Goal: Transaction & Acquisition: Purchase product/service

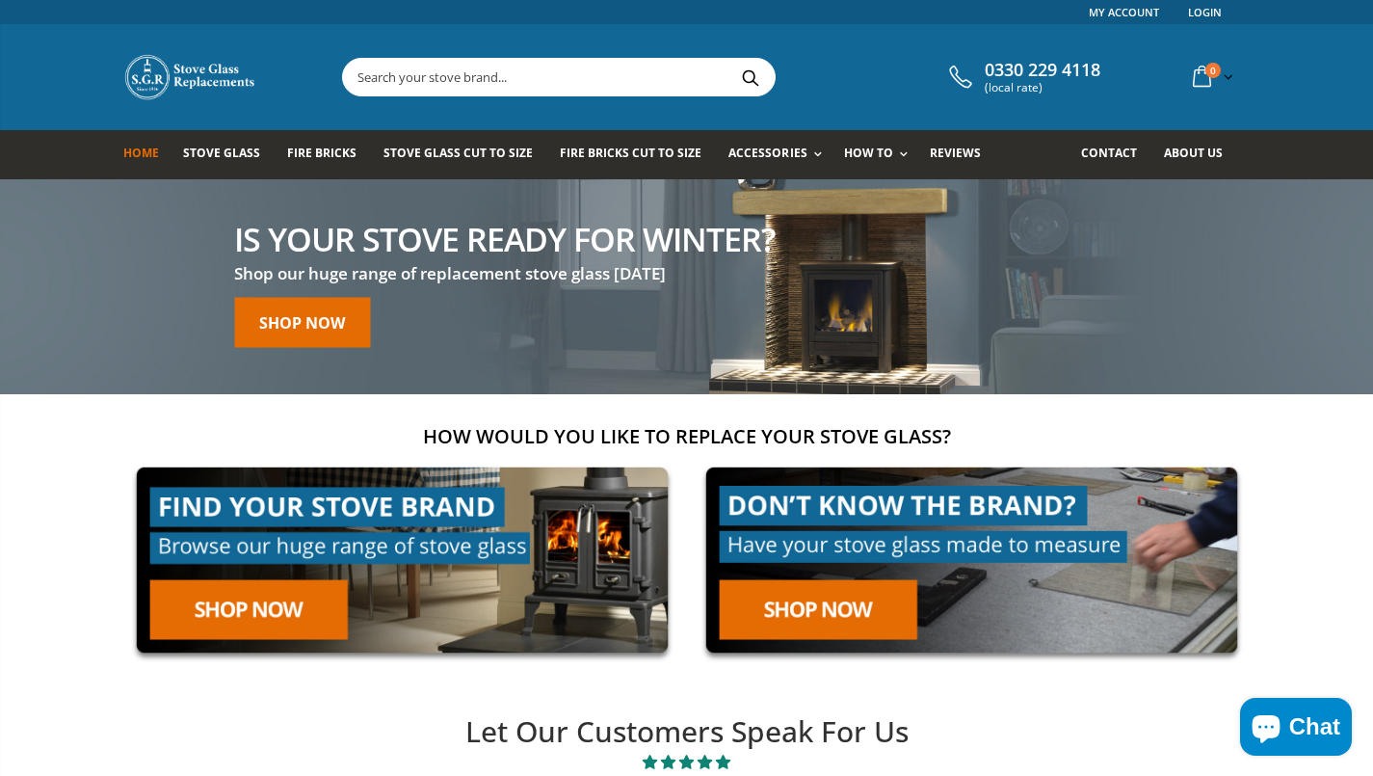
click at [607, 71] on input "text" at bounding box center [667, 77] width 648 height 37
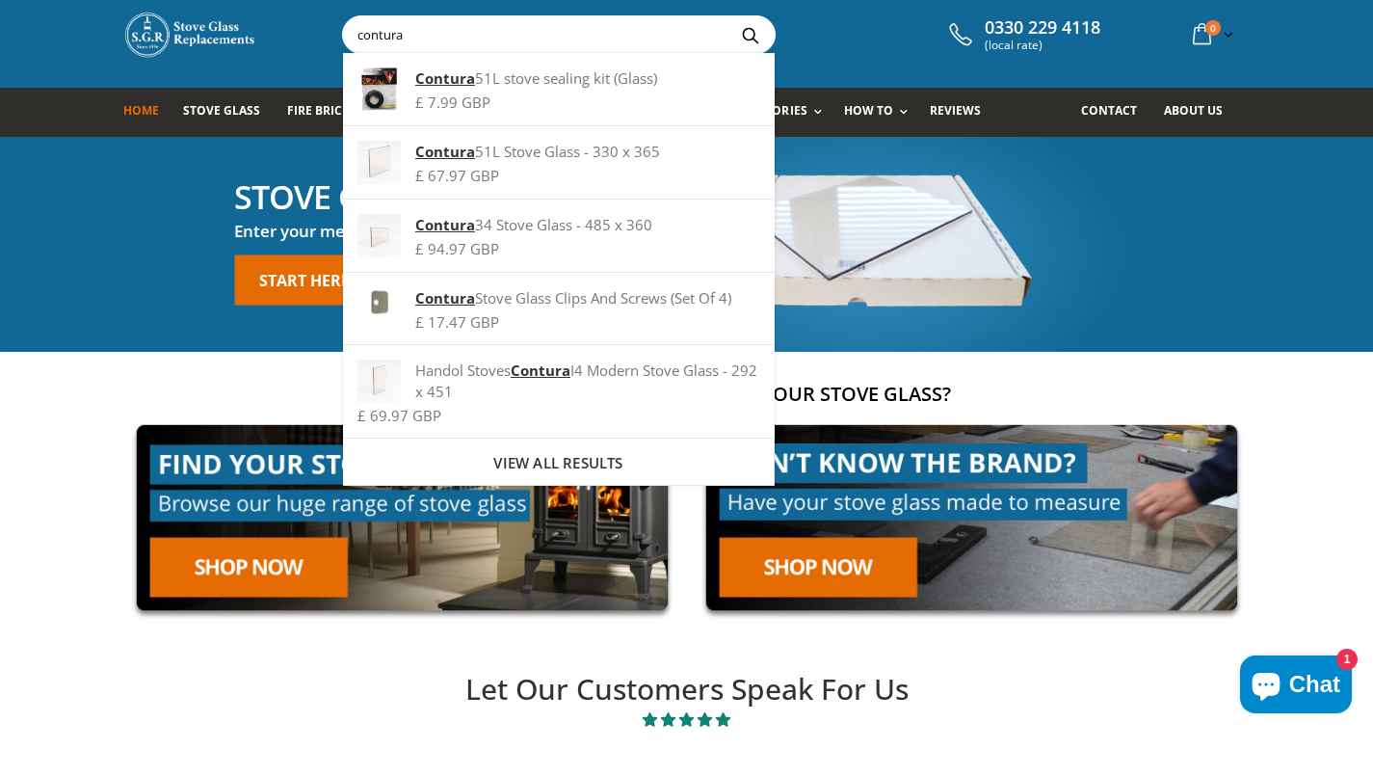
type input "contura"
click at [526, 208] on div "Contura 51L Stove Glass - 330 x 365 £ 67.97 GBP" at bounding box center [559, 205] width 432 height 73
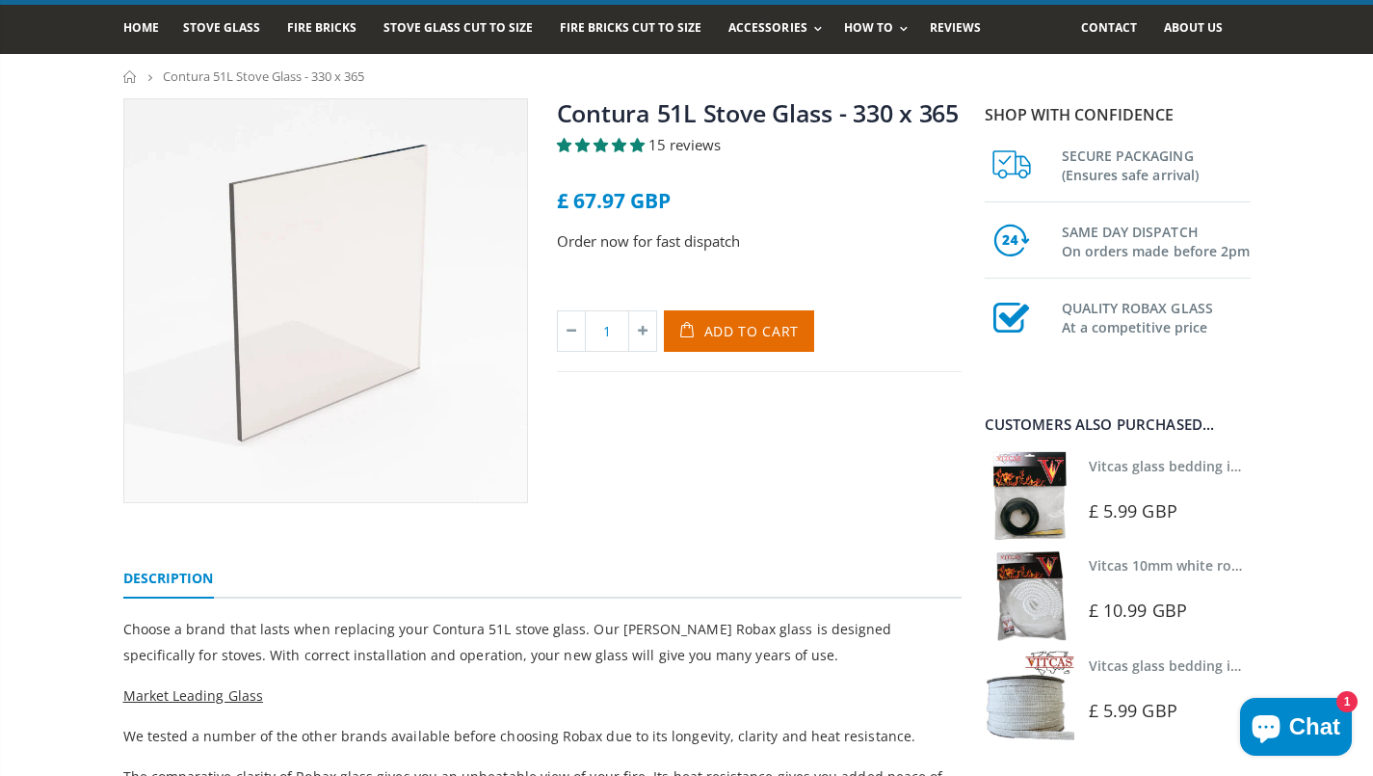
scroll to position [129, 0]
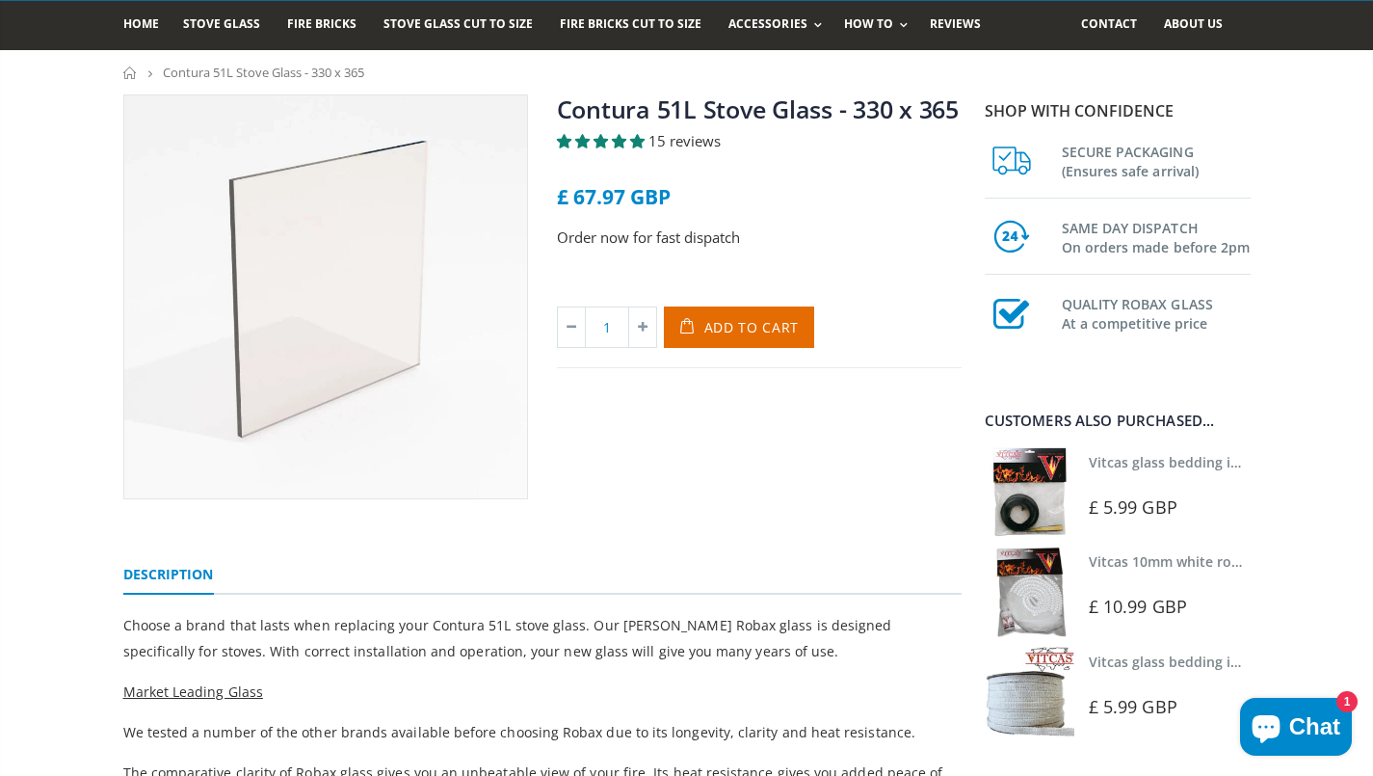
click at [746, 337] on button "Add to Cart" at bounding box center [739, 326] width 151 height 41
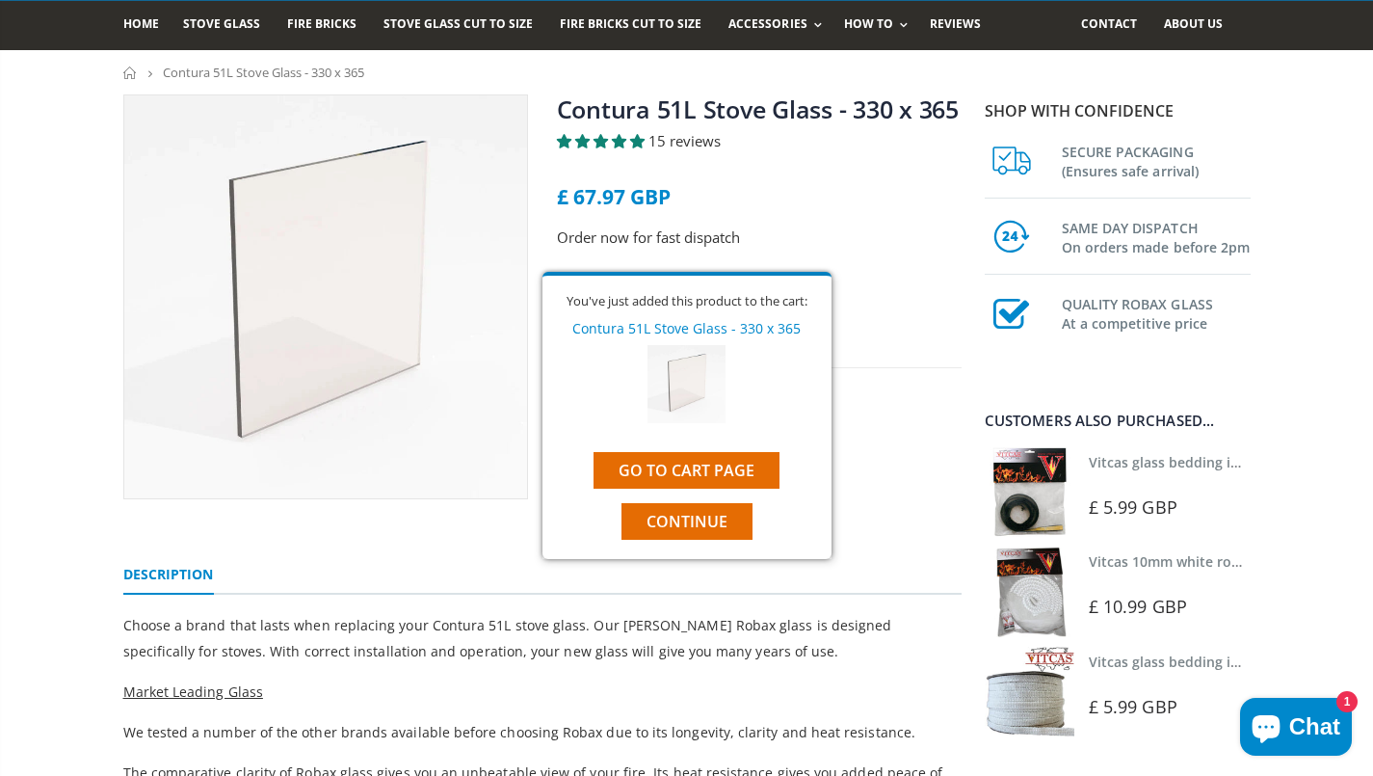
click at [731, 471] on link "Go to cart page" at bounding box center [687, 470] width 186 height 37
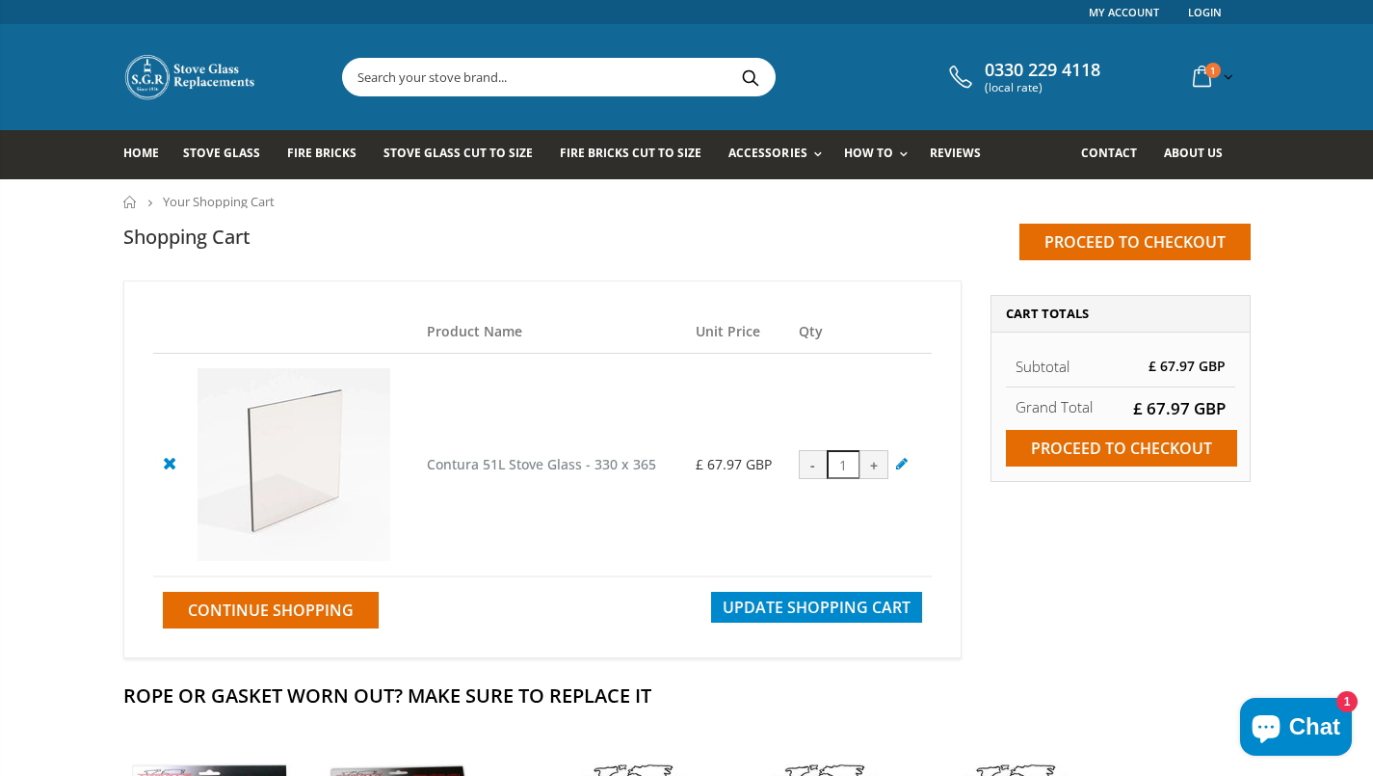
click at [1152, 457] on input "Proceed to checkout" at bounding box center [1121, 448] width 231 height 37
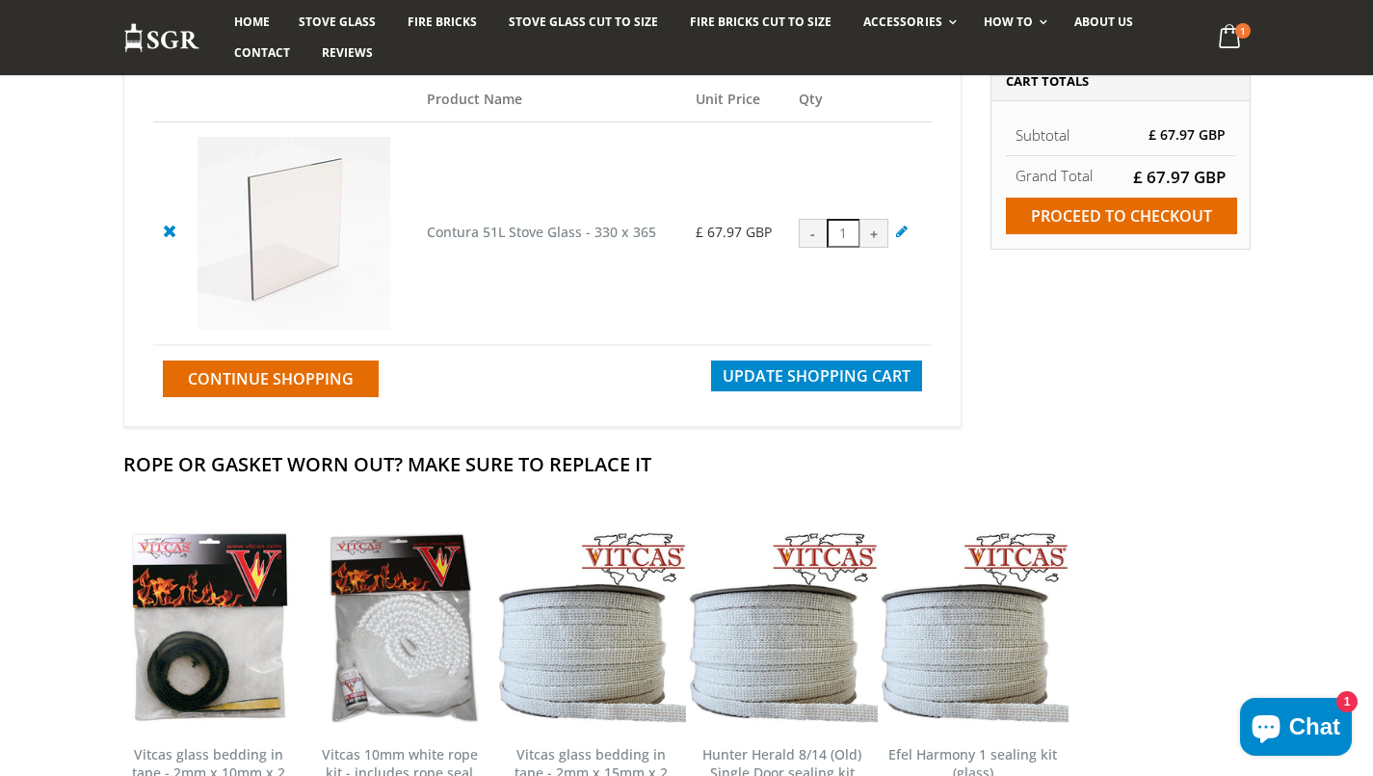
scroll to position [246, 0]
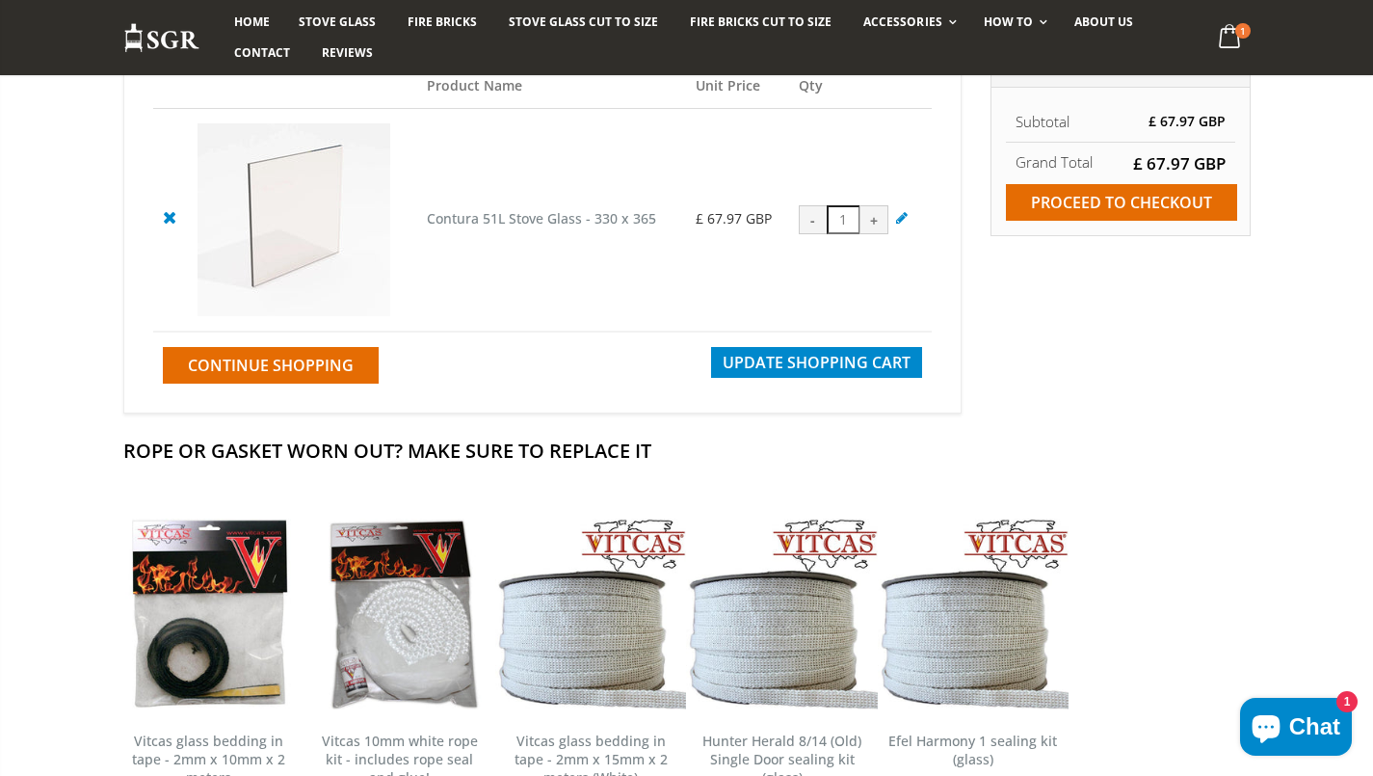
click at [1138, 206] on input "Proceed to checkout" at bounding box center [1121, 202] width 231 height 37
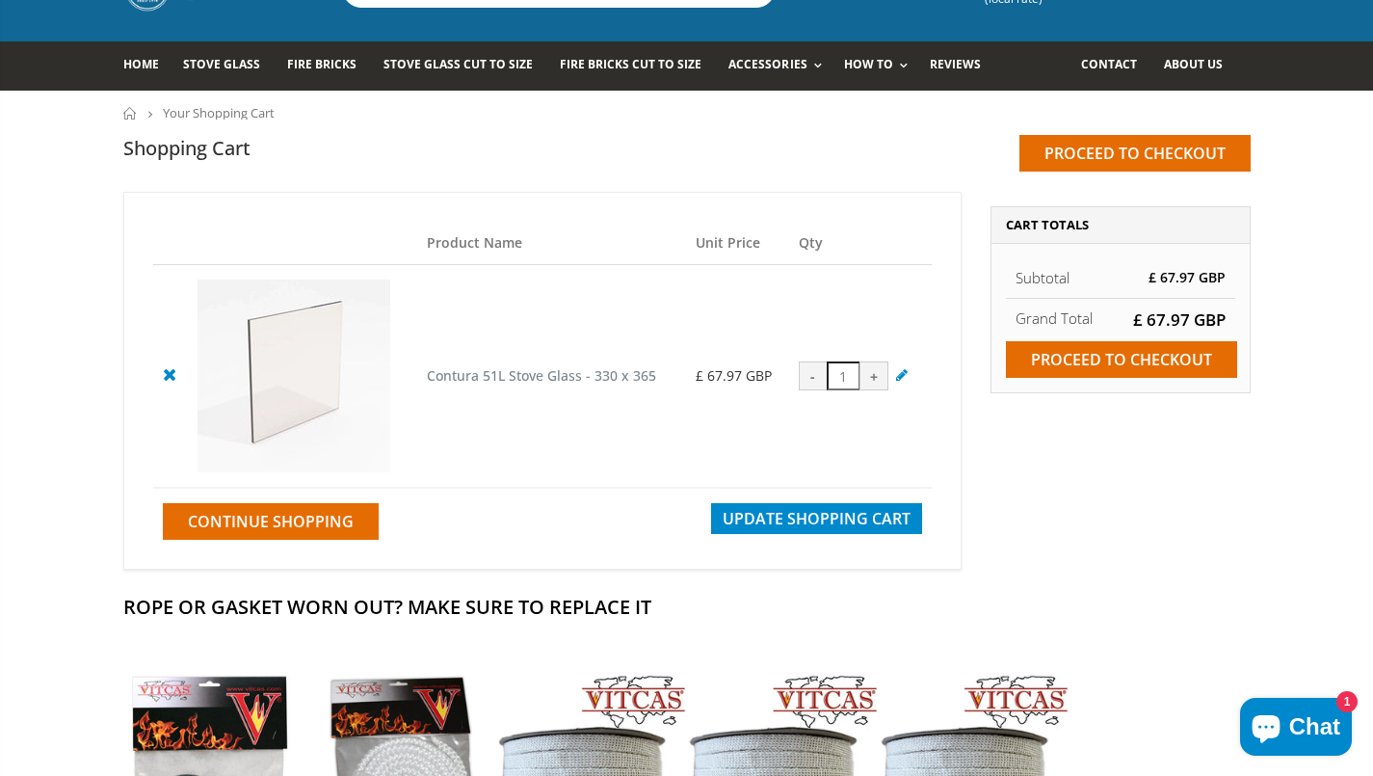
scroll to position [88, 0]
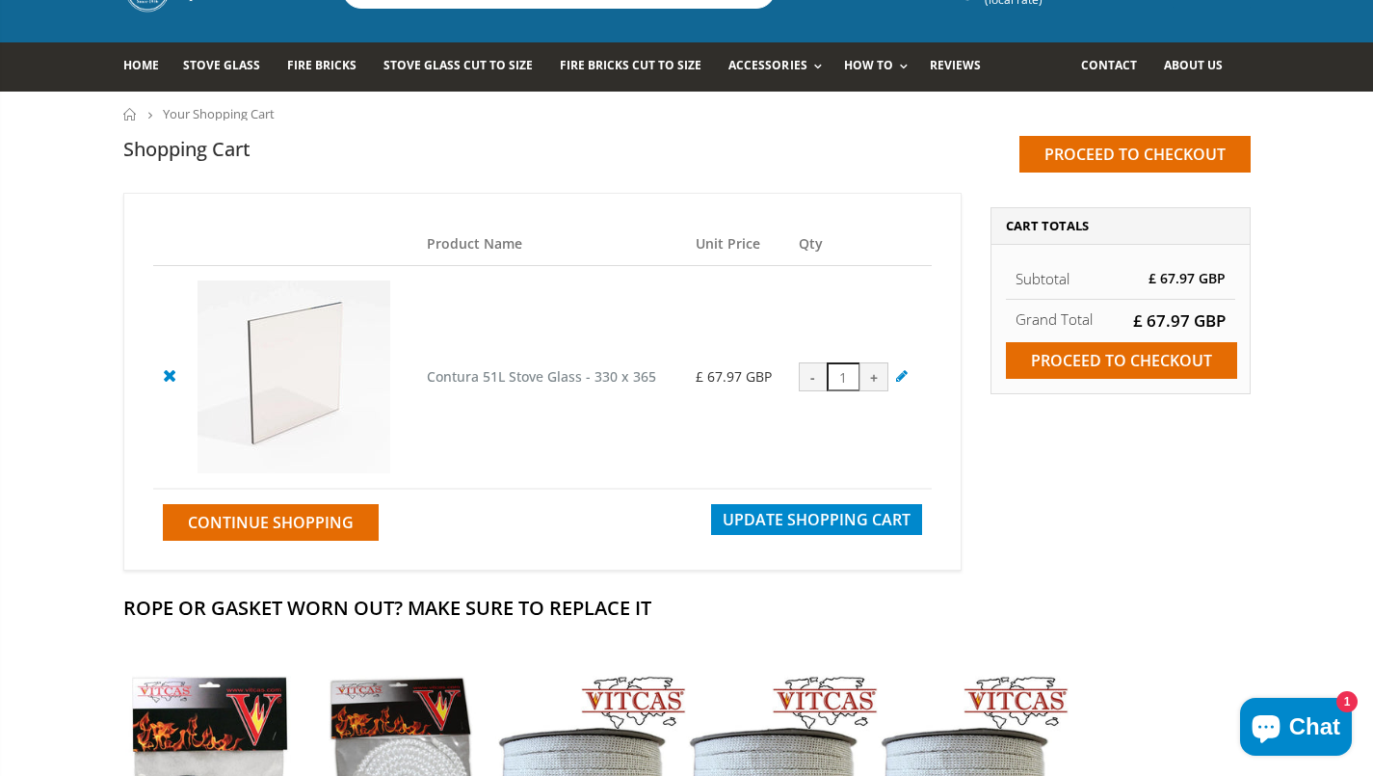
click at [1171, 161] on input "Proceed to checkout" at bounding box center [1135, 154] width 231 height 37
click at [1167, 359] on input "Proceed to checkout" at bounding box center [1121, 360] width 231 height 37
click at [1152, 367] on input "Proceed to checkout" at bounding box center [1121, 360] width 231 height 37
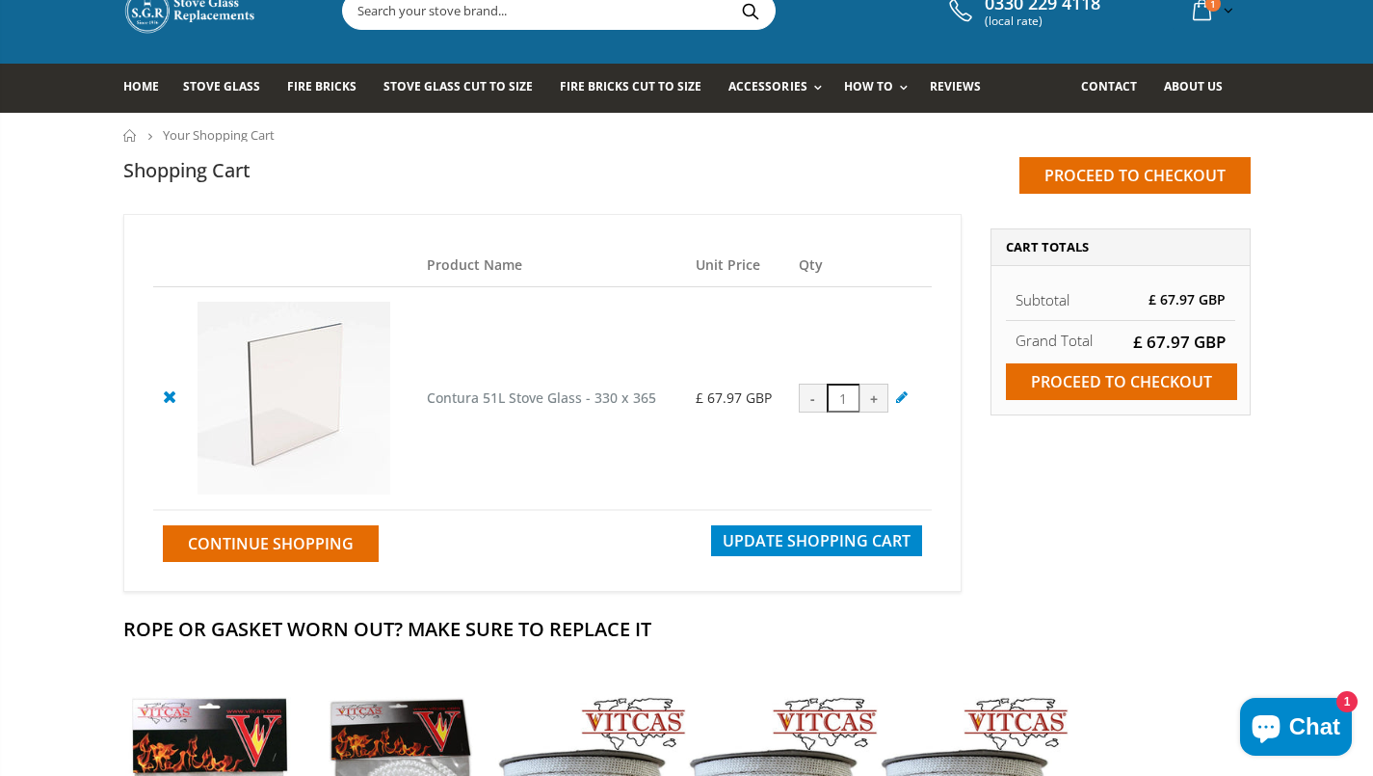
scroll to position [0, 0]
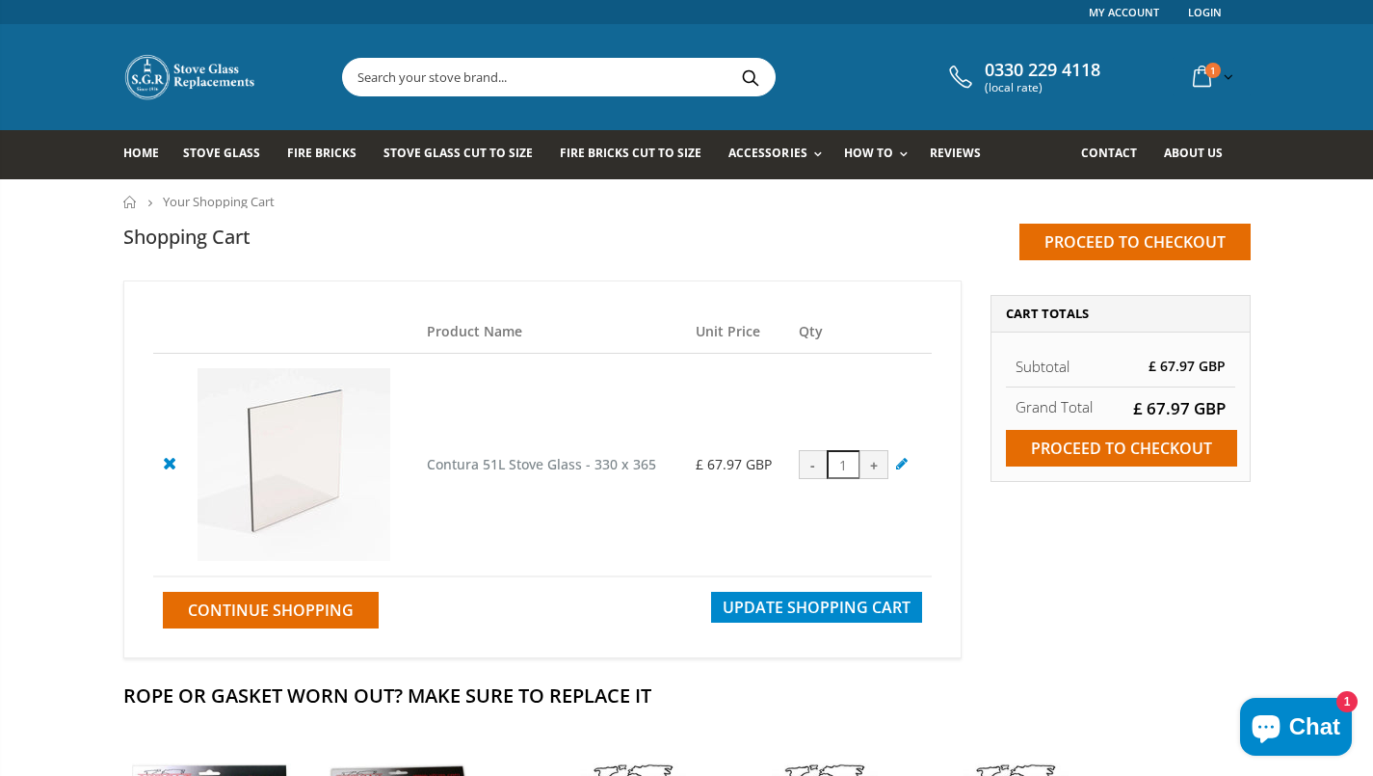
click at [782, 162] on link "Accessories" at bounding box center [779, 154] width 102 height 49
click at [838, 244] on link "Fittting Materials" at bounding box center [839, 239] width 197 height 34
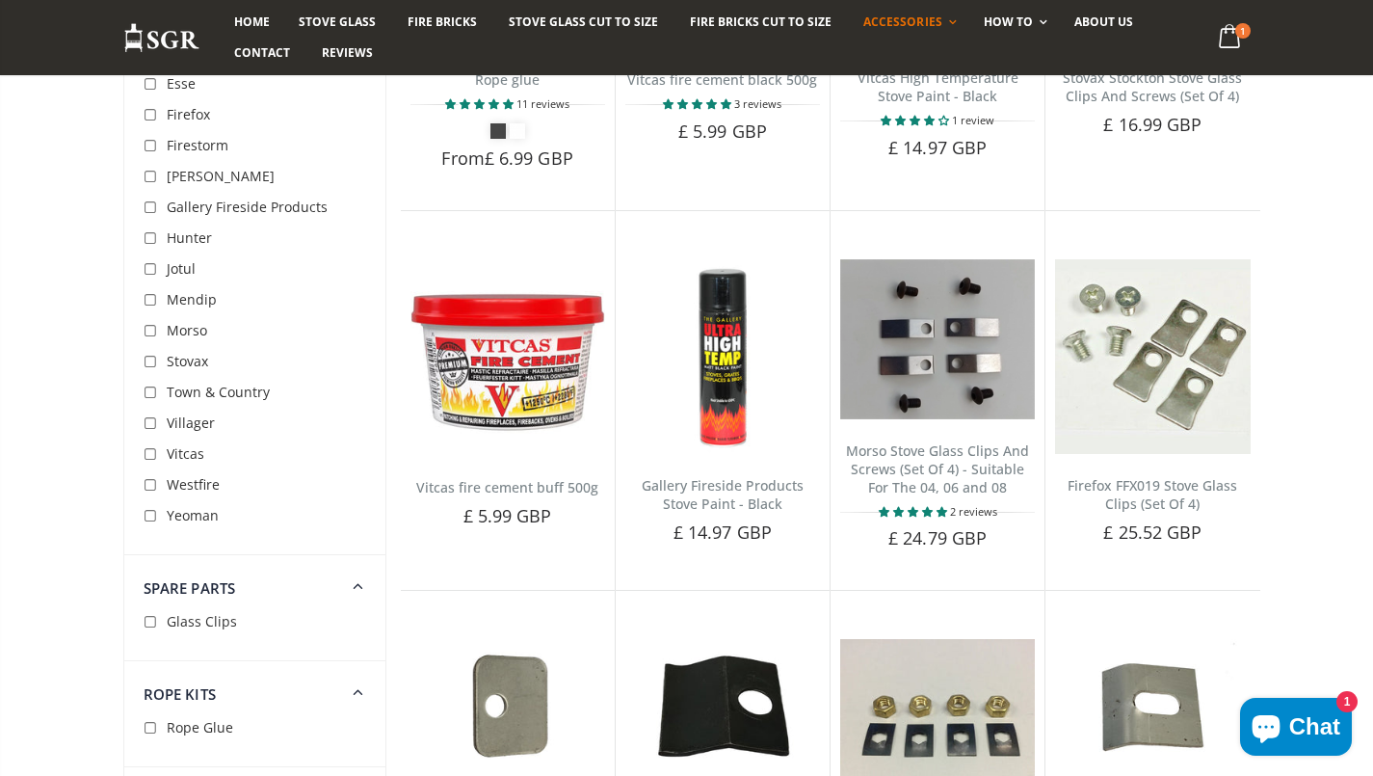
scroll to position [464, 0]
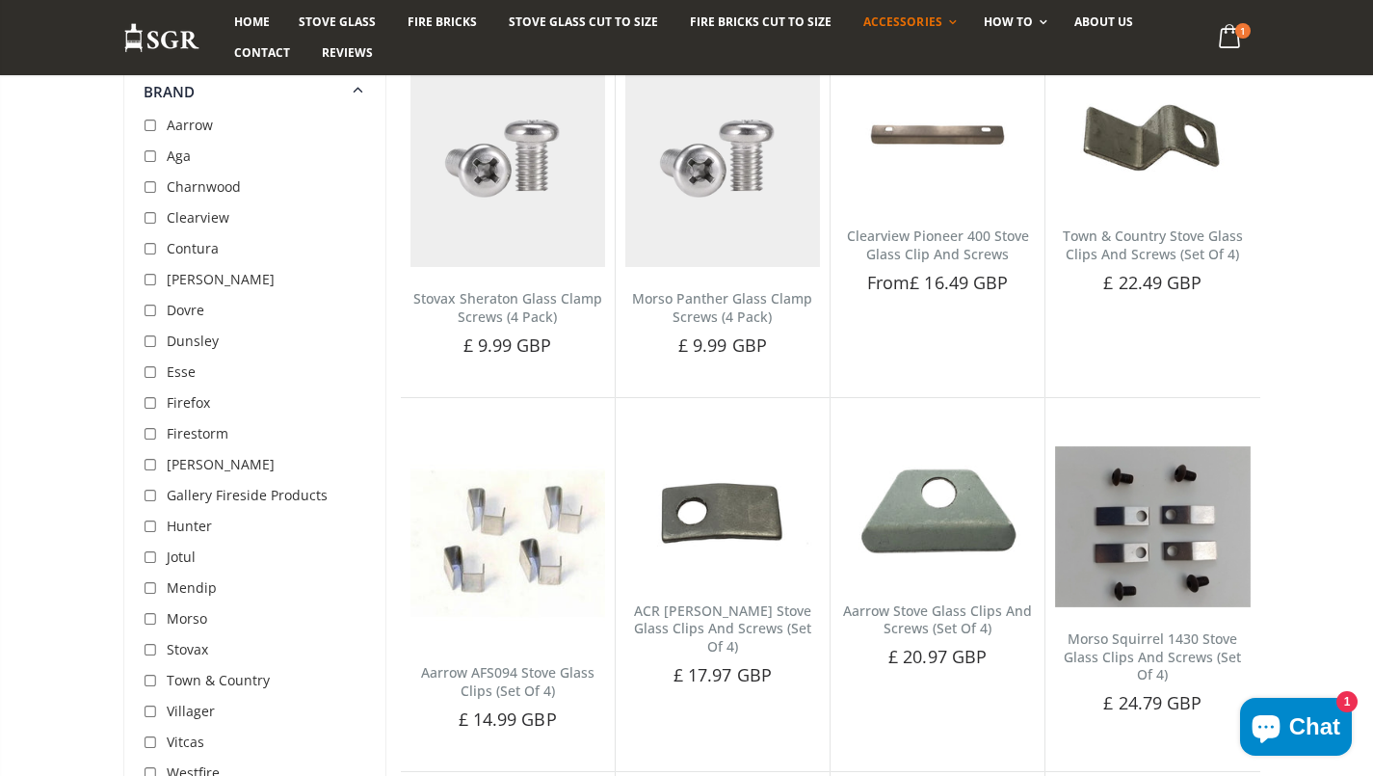
scroll to position [2477, 0]
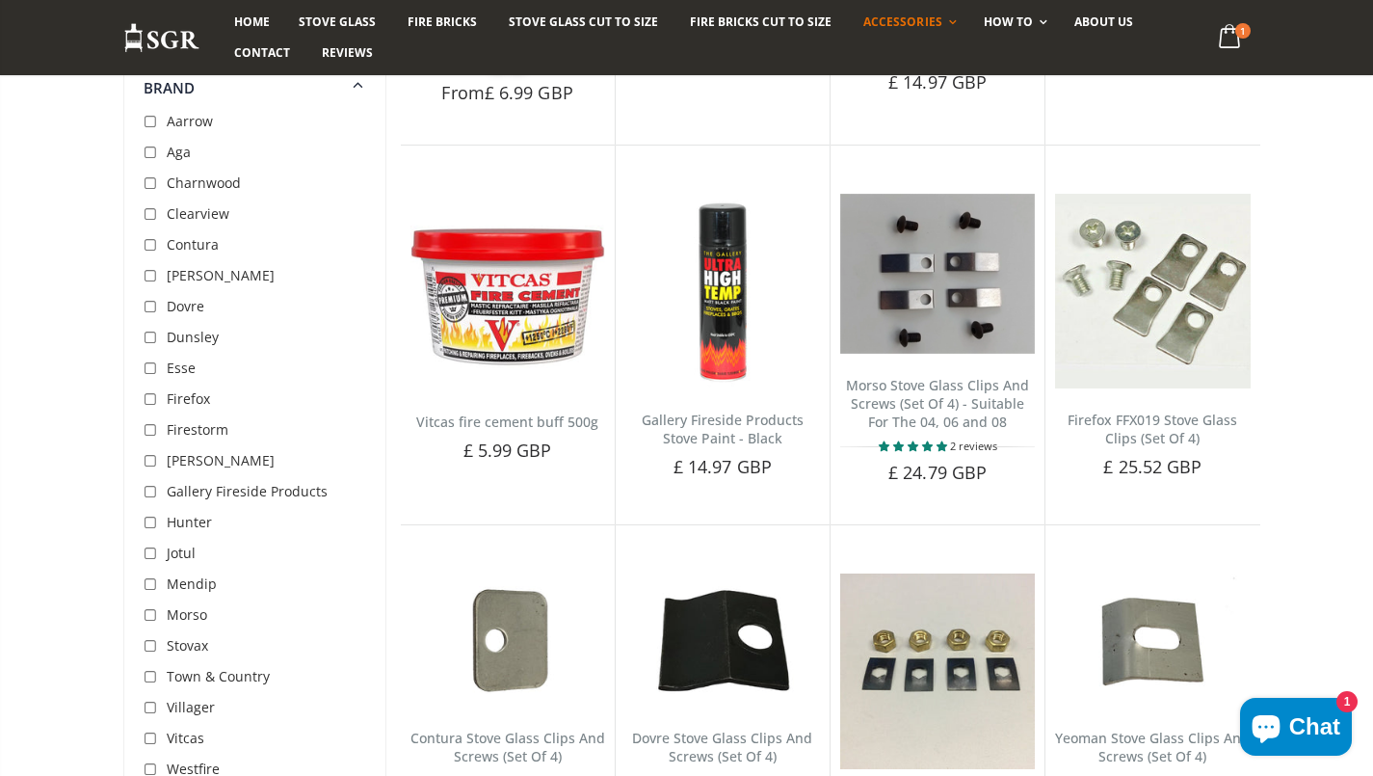
scroll to position [526, 0]
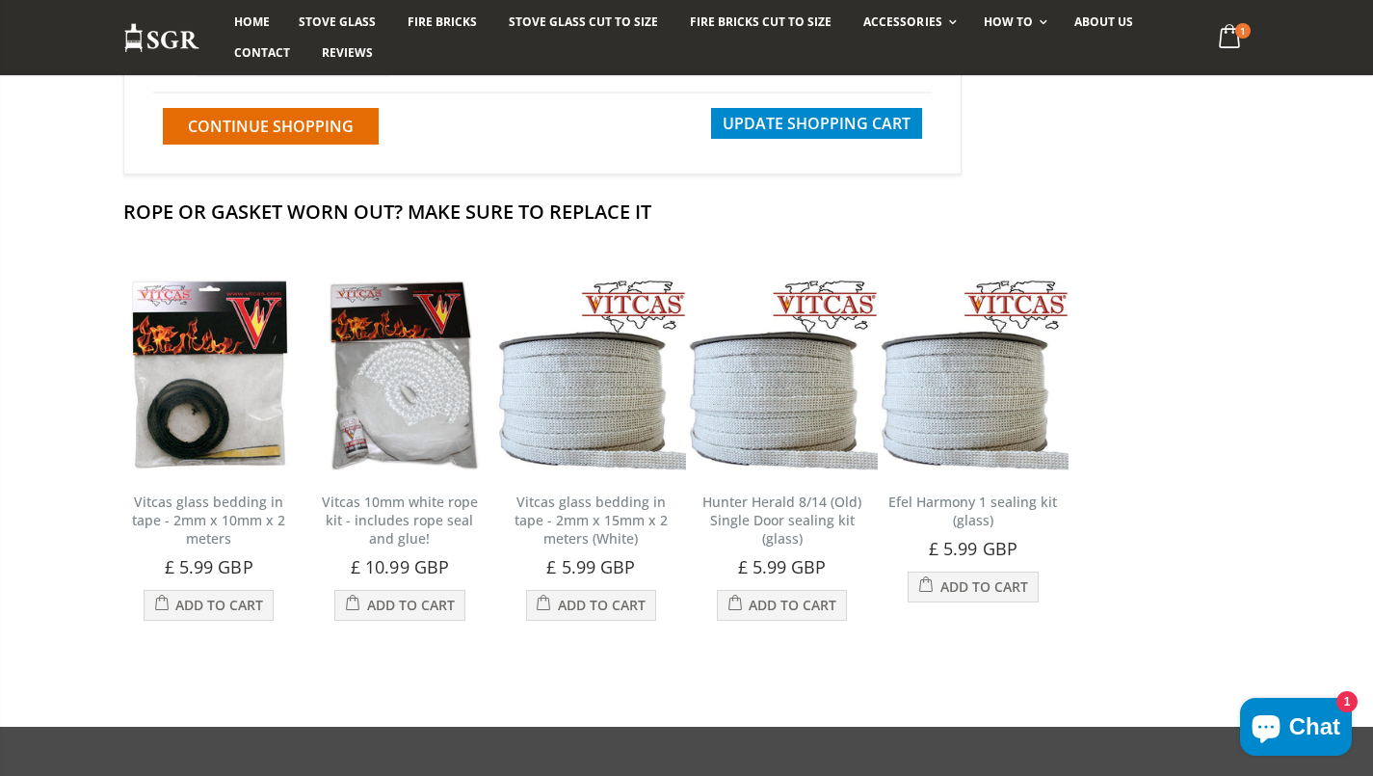
scroll to position [486, 0]
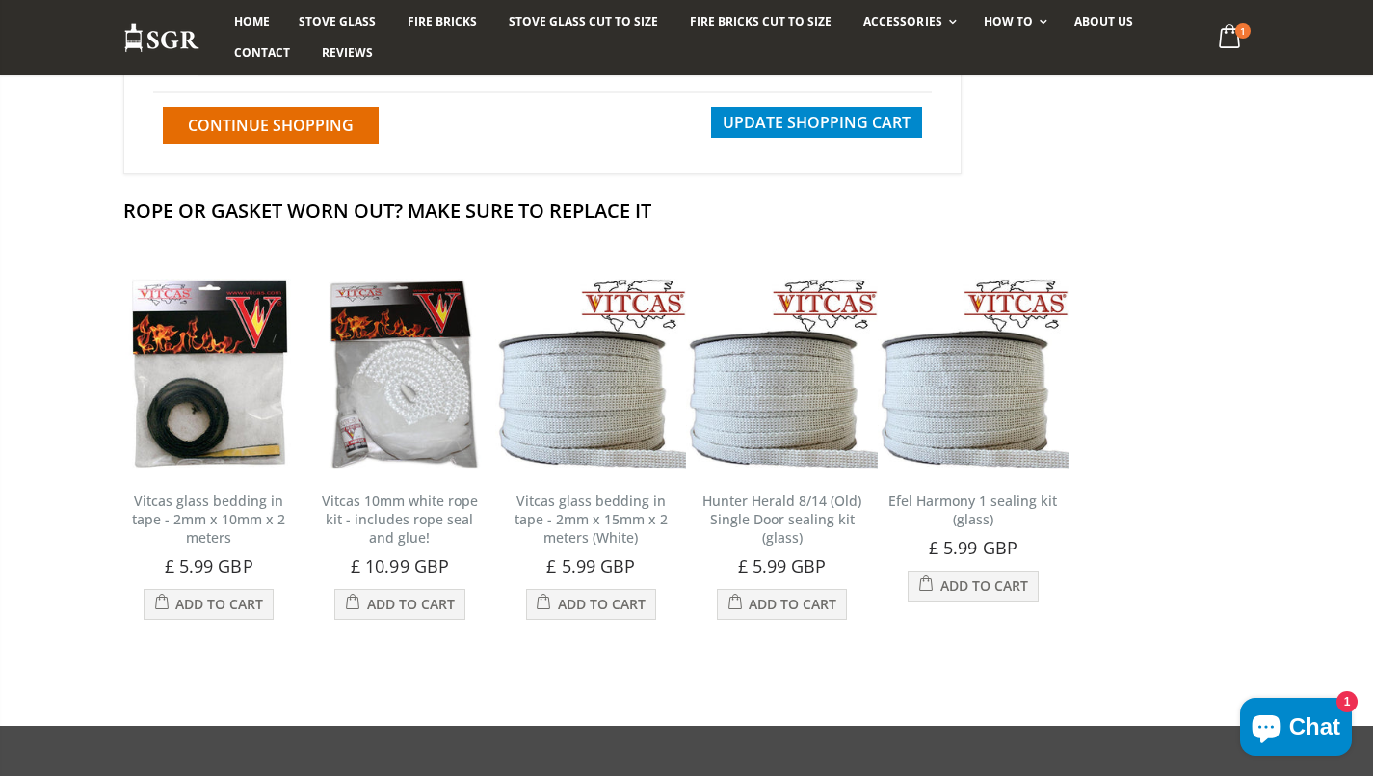
click at [223, 607] on span "Add to Cart" at bounding box center [219, 604] width 88 height 18
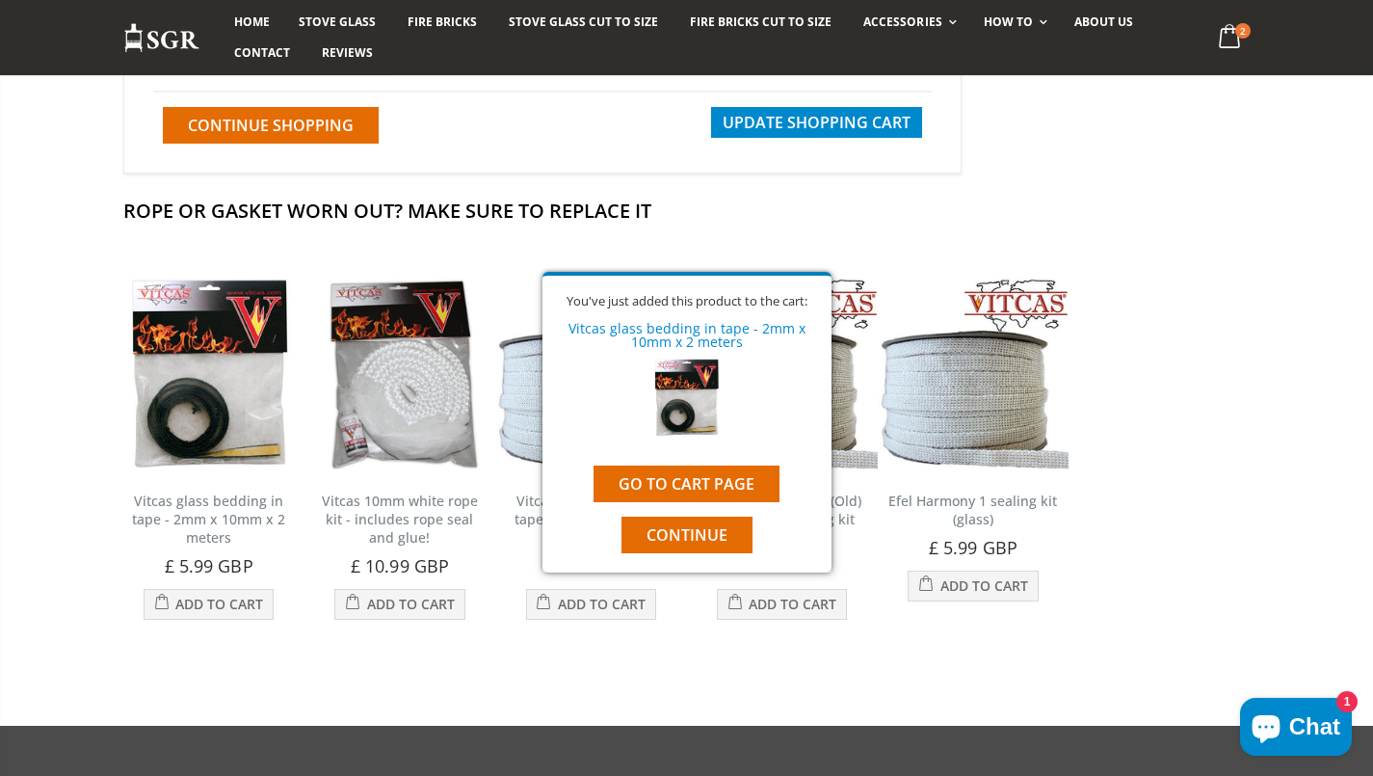
click at [738, 483] on link "Go to cart page" at bounding box center [687, 483] width 186 height 37
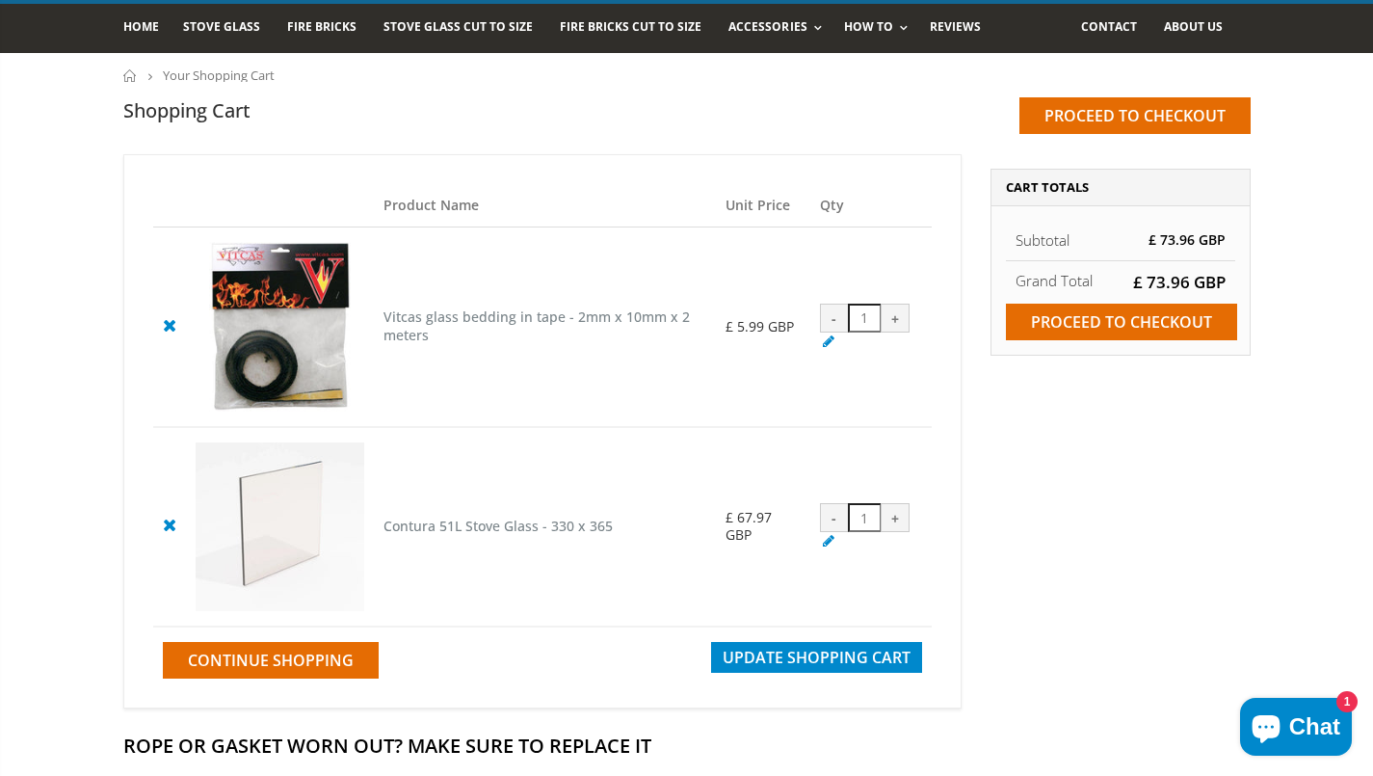
scroll to position [127, 0]
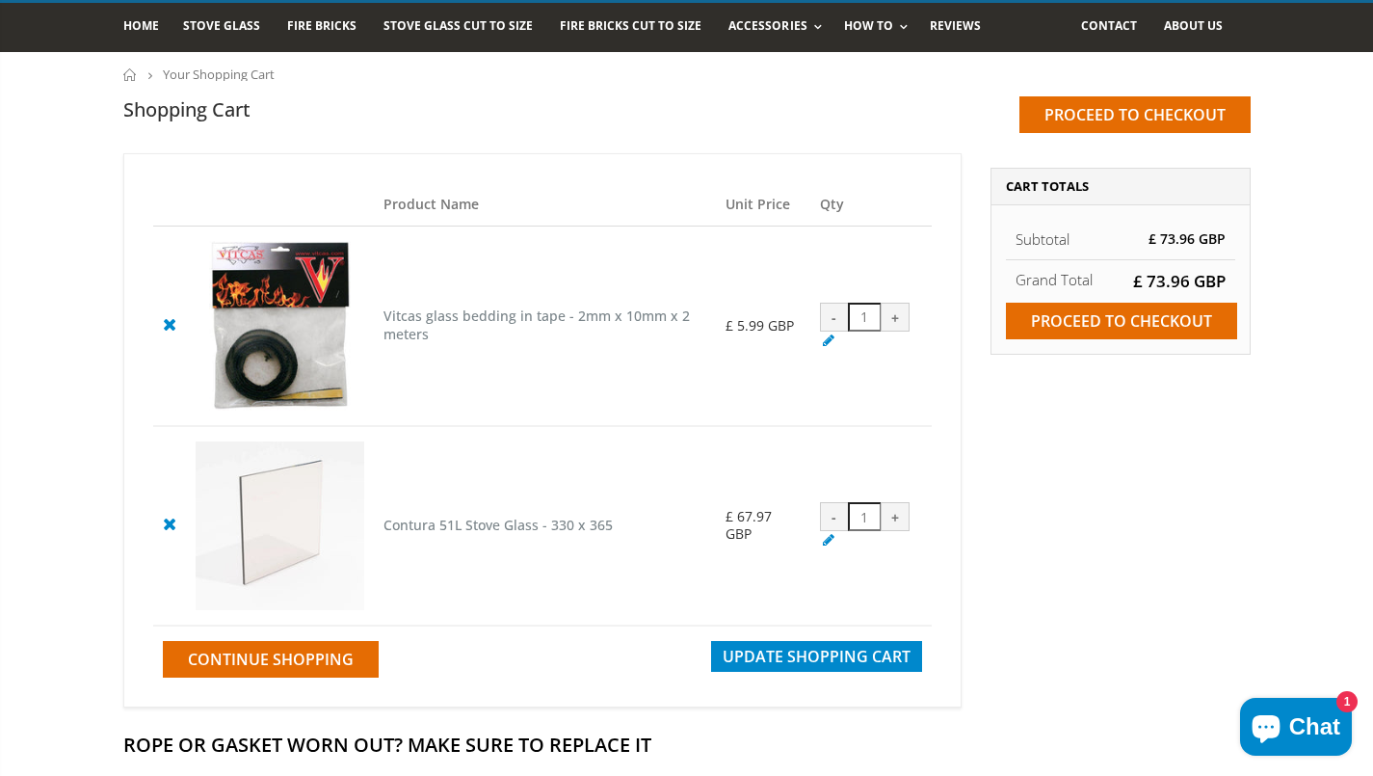
click at [843, 665] on span "Update Shopping Cart" at bounding box center [817, 656] width 188 height 21
